Goal: Task Accomplishment & Management: Complete application form

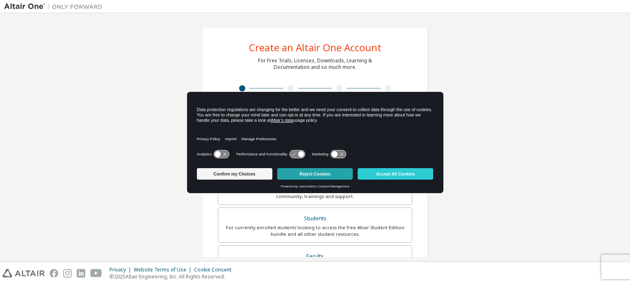
click at [313, 174] on button "Reject Cookies" at bounding box center [315, 173] width 76 height 11
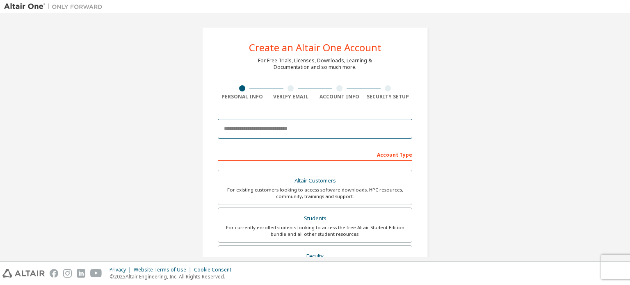
click at [282, 125] on input "email" at bounding box center [315, 129] width 195 height 20
type input "**********"
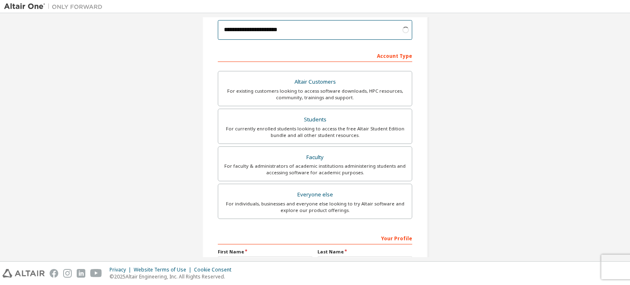
scroll to position [82, 0]
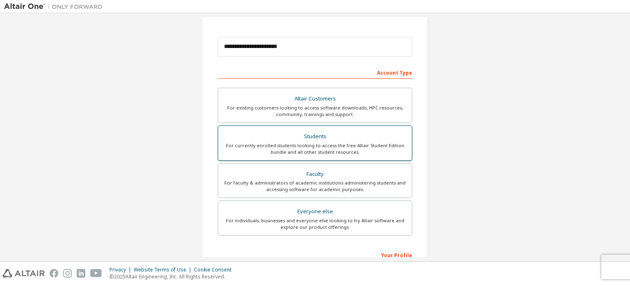
click at [314, 136] on div "Students" at bounding box center [315, 136] width 184 height 11
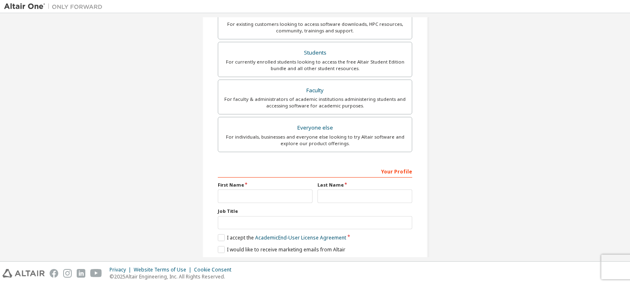
scroll to position [192, 0]
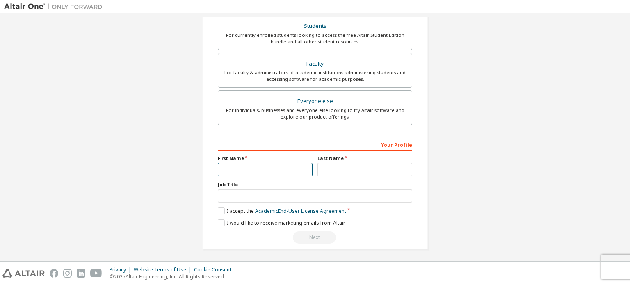
click at [271, 168] on input "text" at bounding box center [265, 170] width 95 height 14
type input "**********"
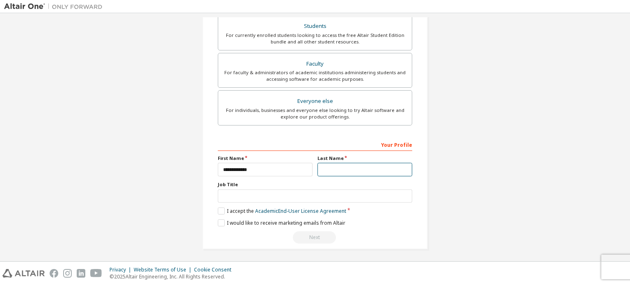
click at [323, 172] on input "text" at bounding box center [365, 170] width 95 height 14
type input "**********"
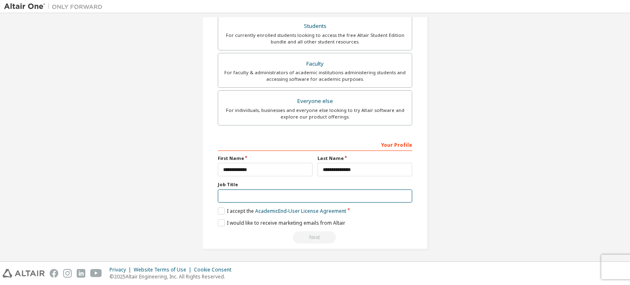
click at [290, 190] on input "text" at bounding box center [315, 197] width 195 height 14
type input "*"
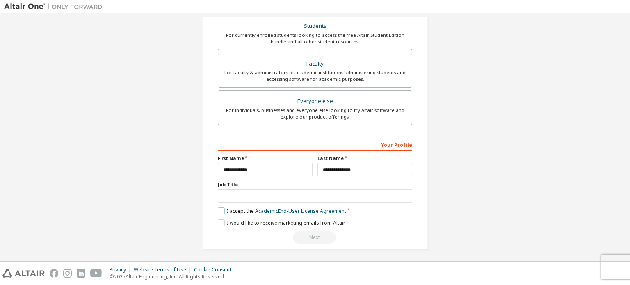
click at [224, 208] on label "I accept the Academic End-User License Agreement" at bounding box center [282, 211] width 128 height 7
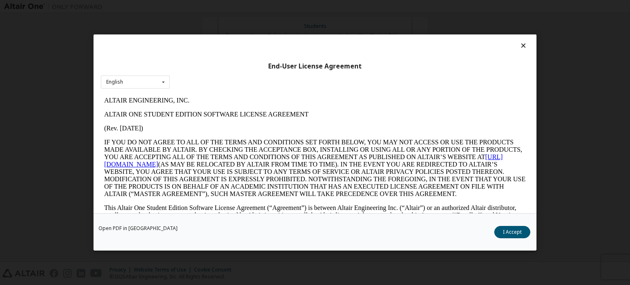
scroll to position [0, 0]
click at [505, 234] on button "I Accept" at bounding box center [513, 232] width 36 height 12
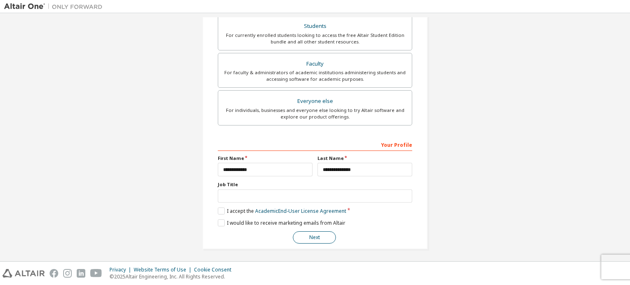
click at [318, 233] on button "Next" at bounding box center [314, 237] width 43 height 12
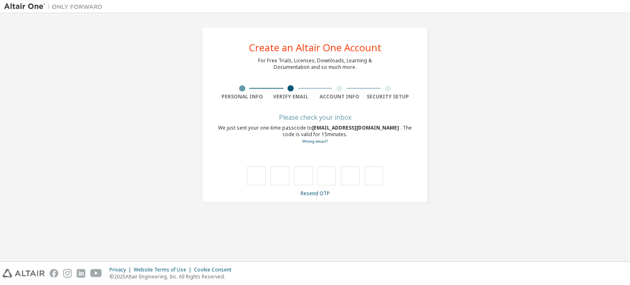
type input "*"
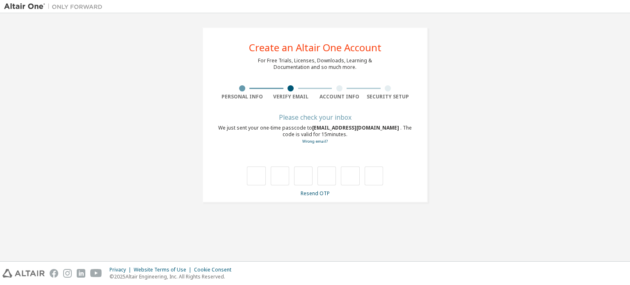
type input "*"
